Goal: Information Seeking & Learning: Learn about a topic

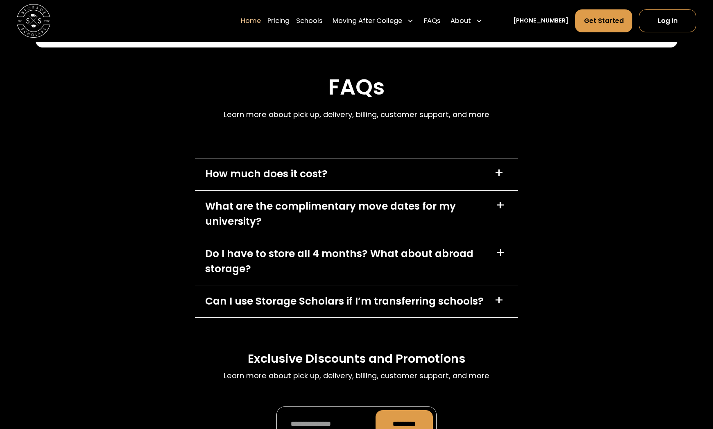
scroll to position [2462, 0]
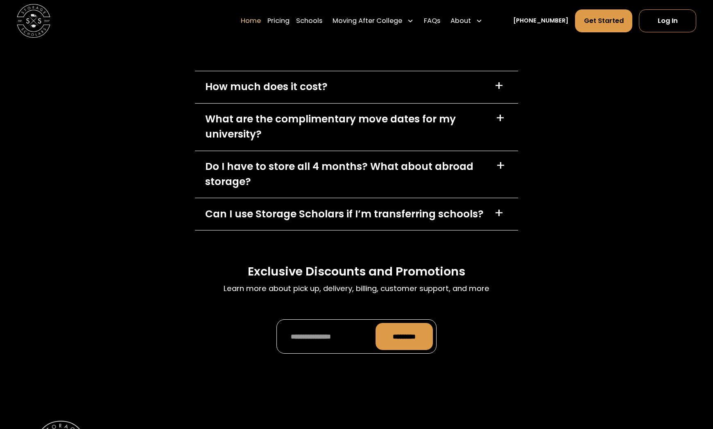
click at [441, 217] on div "Can I use Storage Scholars if I’m transferring schools?" at bounding box center [344, 214] width 278 height 15
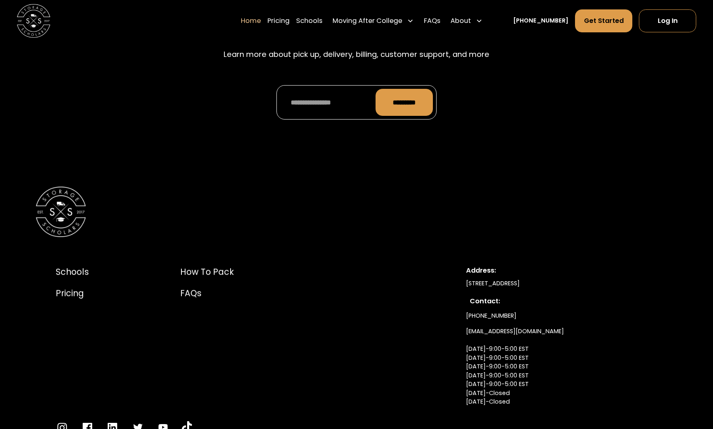
scroll to position [2807, 0]
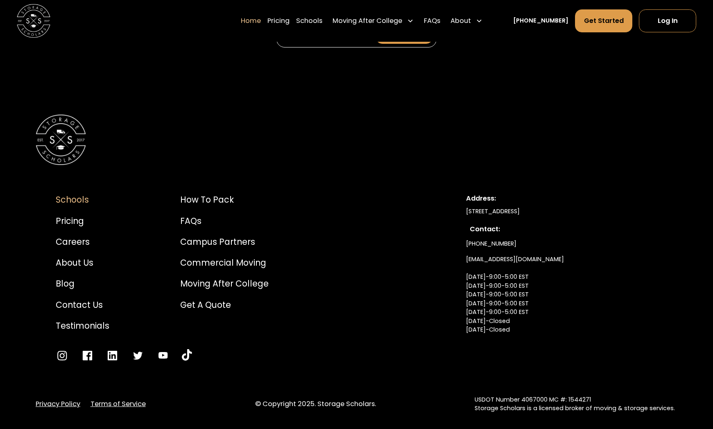
click at [73, 204] on div "Schools" at bounding box center [83, 200] width 54 height 13
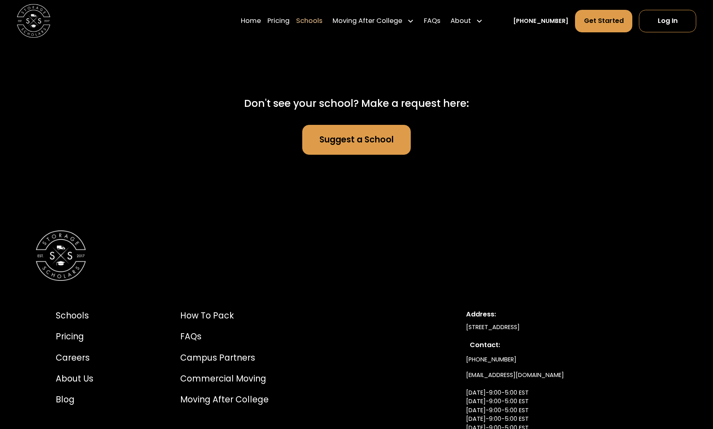
scroll to position [5592, 0]
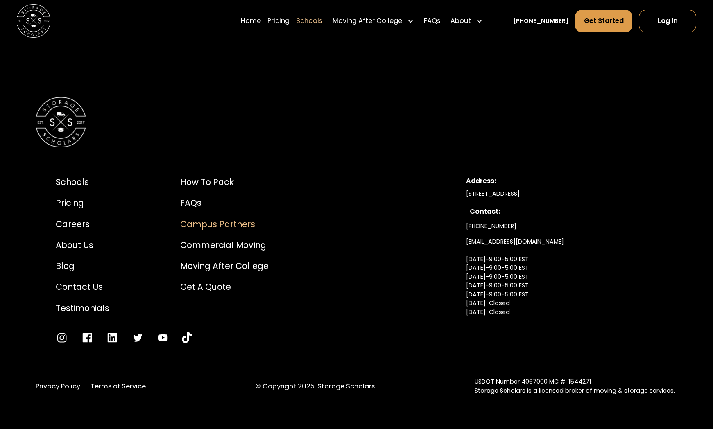
click at [222, 223] on div "Campus Partners" at bounding box center [224, 224] width 88 height 13
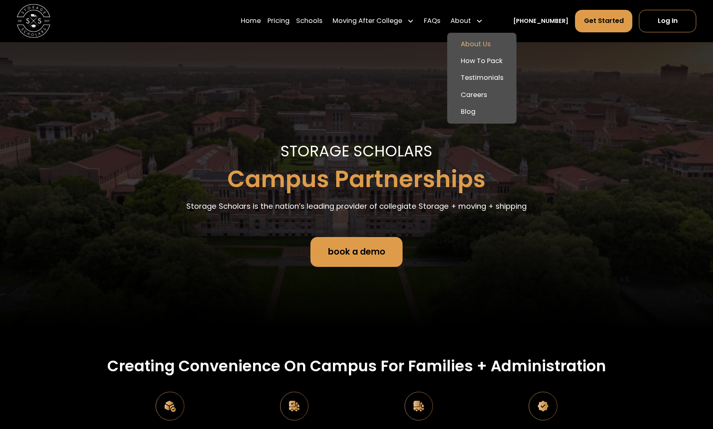
click at [480, 43] on link "About Us" at bounding box center [481, 44] width 63 height 17
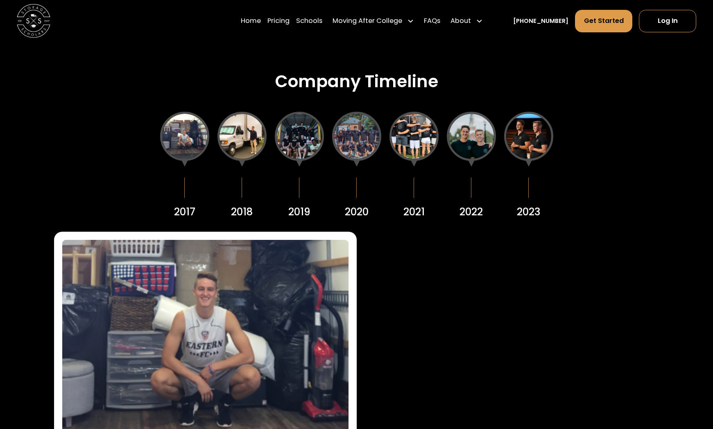
scroll to position [1046, 0]
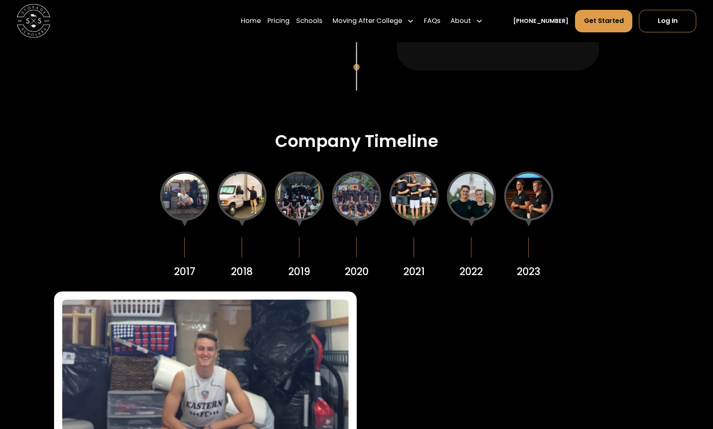
click at [240, 201] on div at bounding box center [241, 196] width 49 height 49
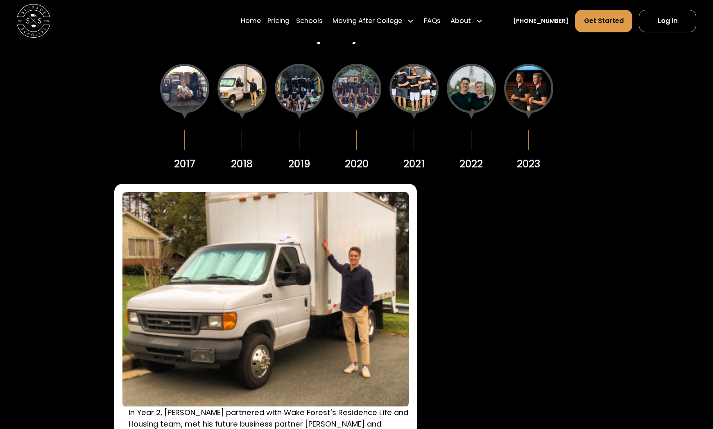
scroll to position [1152, 0]
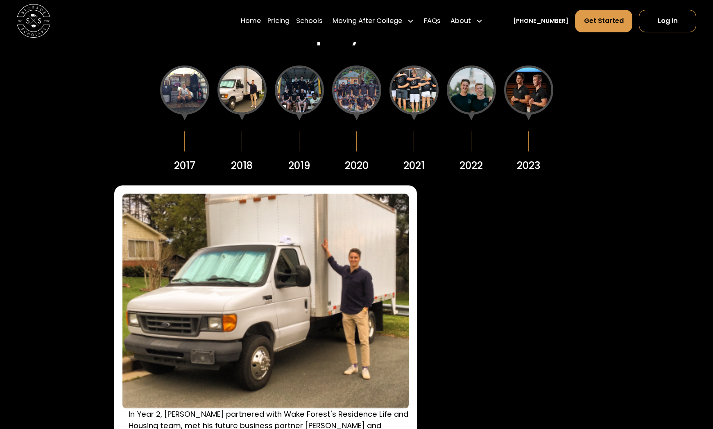
click at [303, 91] on div at bounding box center [299, 90] width 49 height 49
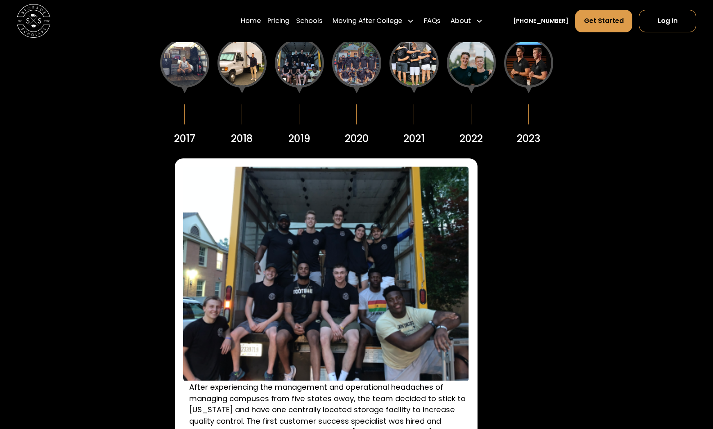
scroll to position [1178, 0]
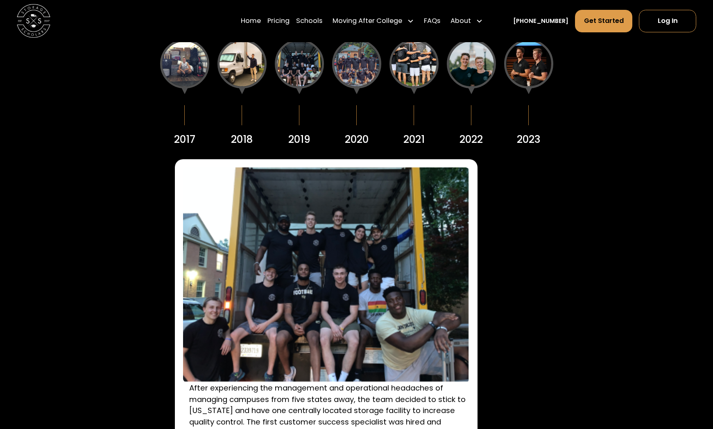
click at [352, 52] on div at bounding box center [356, 63] width 49 height 49
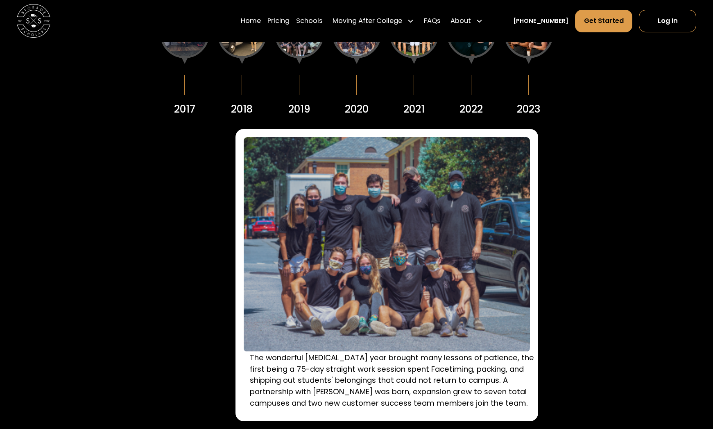
scroll to position [1192, 0]
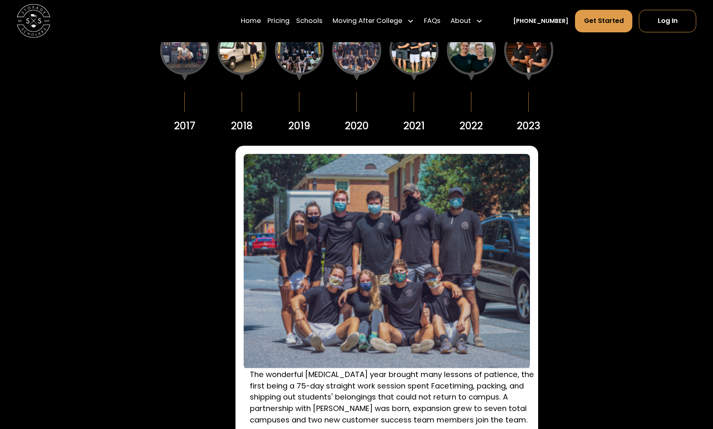
click at [411, 57] on div at bounding box center [413, 50] width 49 height 49
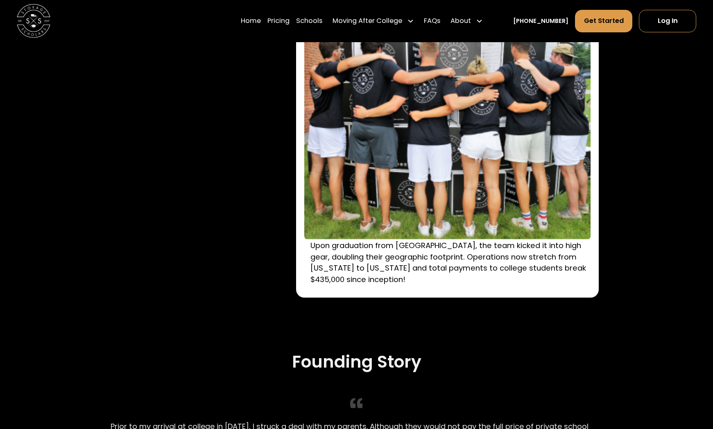
scroll to position [1075, 0]
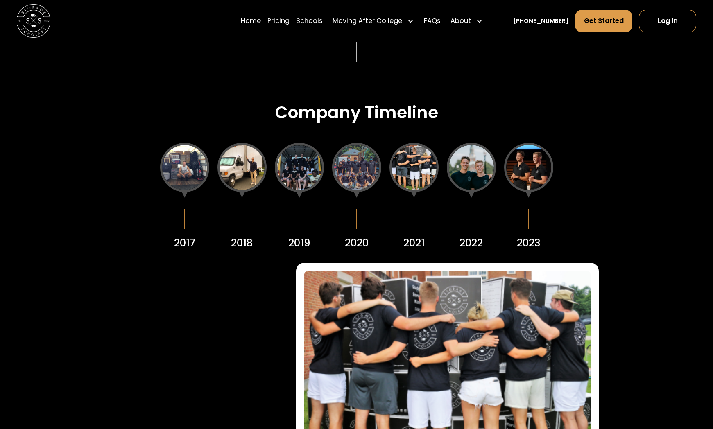
click at [462, 168] on div at bounding box center [471, 167] width 49 height 49
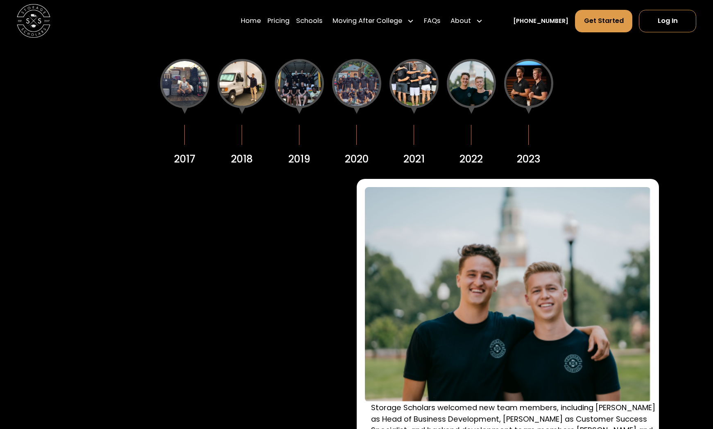
scroll to position [1088, 0]
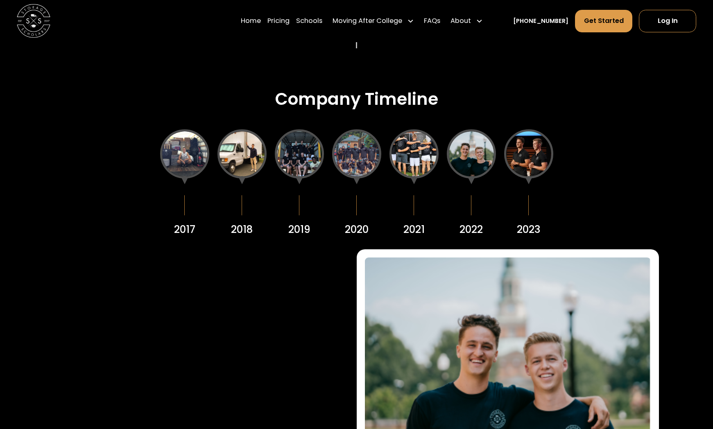
click at [522, 138] on div at bounding box center [528, 153] width 49 height 49
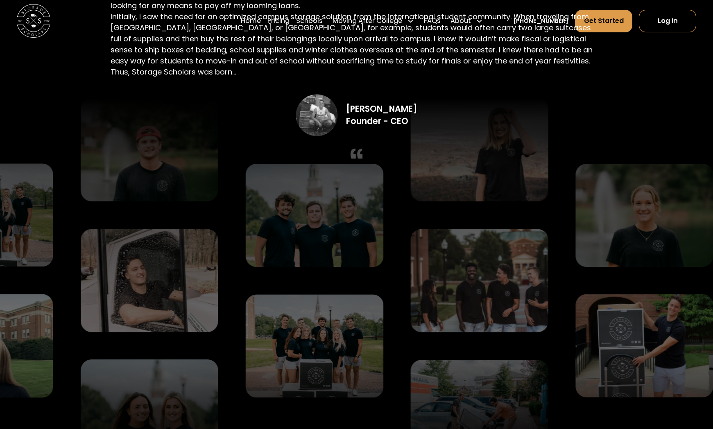
scroll to position [1913, 0]
